Goal: Information Seeking & Learning: Learn about a topic

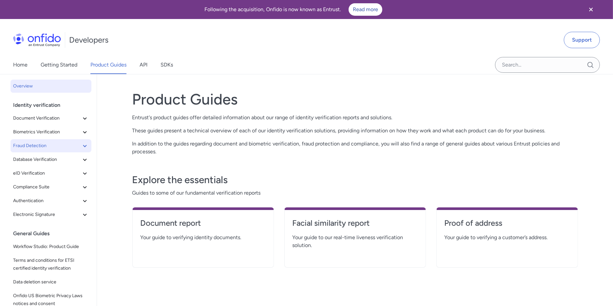
click at [46, 150] on button "Fraud Detection" at bounding box center [50, 145] width 81 height 13
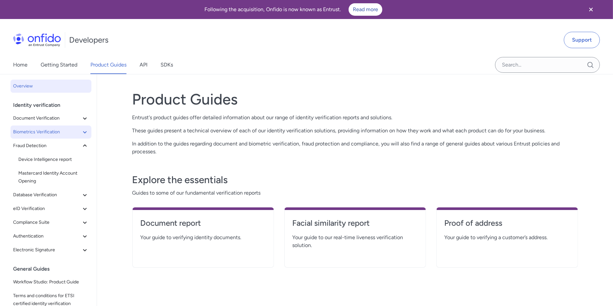
click at [42, 129] on span "Biometrics Verification" at bounding box center [47, 132] width 68 height 8
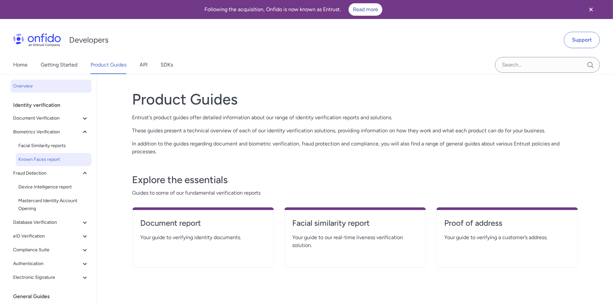
click at [42, 165] on link "Known Faces report" at bounding box center [54, 159] width 76 height 13
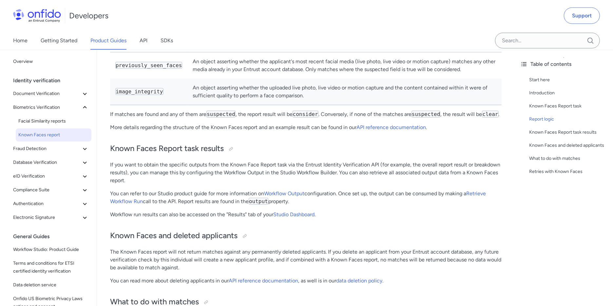
scroll to position [731, 0]
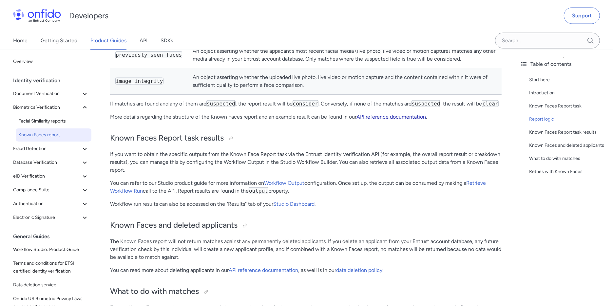
click at [389, 120] on link "API reference documentation" at bounding box center [390, 117] width 69 height 6
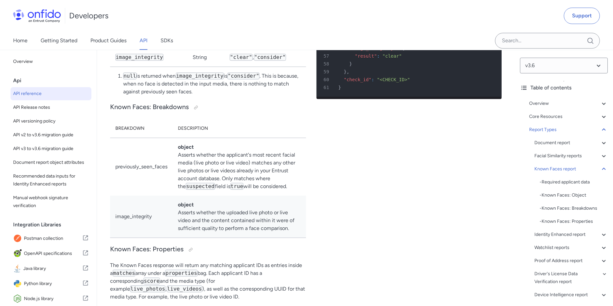
scroll to position [36080, 0]
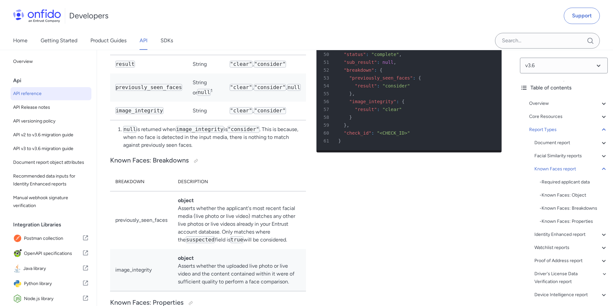
click at [427, 21] on div "Developers Support" at bounding box center [306, 15] width 613 height 31
